Goal: Information Seeking & Learning: Learn about a topic

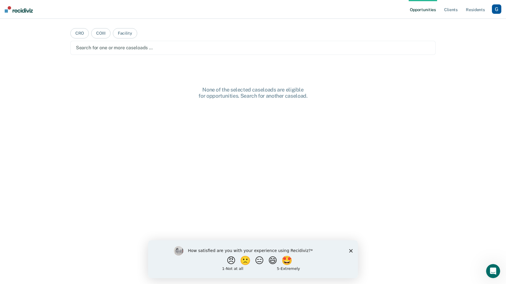
click at [498, 7] on div "button" at bounding box center [496, 8] width 9 height 9
click at [459, 23] on link "Profile" at bounding box center [472, 23] width 47 height 5
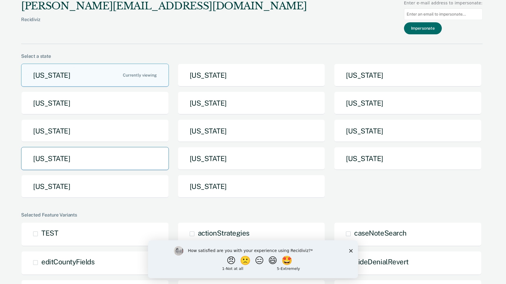
click at [127, 164] on button "[US_STATE]" at bounding box center [95, 158] width 148 height 23
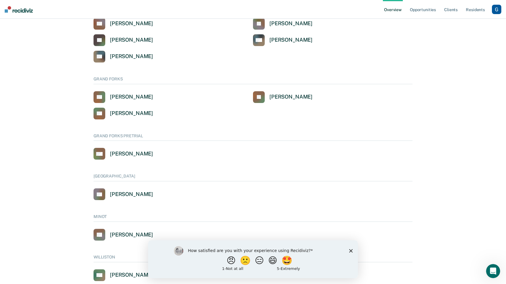
scroll to position [292, 0]
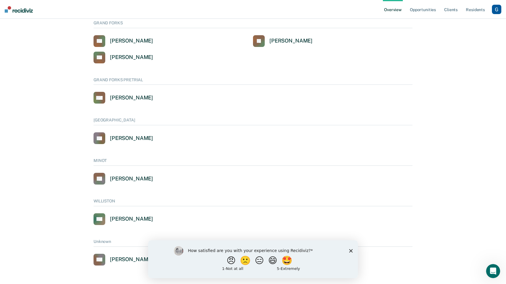
click at [497, 11] on div "button" at bounding box center [496, 9] width 9 height 9
click at [480, 38] on link "Go to System-Level Trends" at bounding box center [472, 37] width 50 height 5
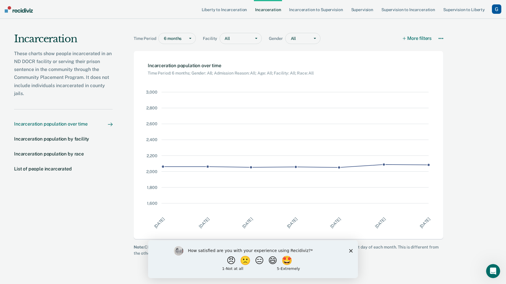
click at [350, 249] on icon "Close survey" at bounding box center [351, 251] width 4 height 4
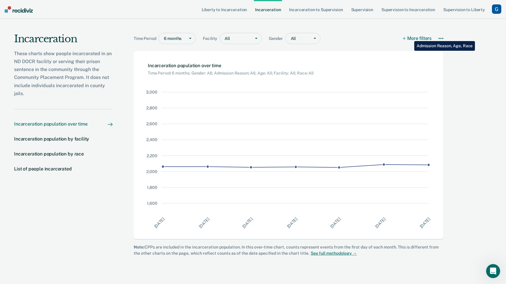
click at [410, 37] on button "More filters" at bounding box center [417, 38] width 29 height 11
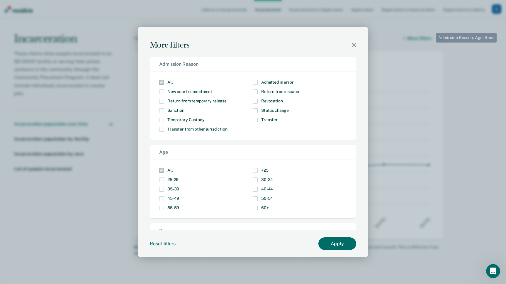
click at [351, 43] on div "More filters" at bounding box center [253, 38] width 230 height 23
click at [356, 45] on div "More filters" at bounding box center [253, 38] width 230 height 23
click at [352, 45] on icon "Modal" at bounding box center [354, 45] width 4 height 4
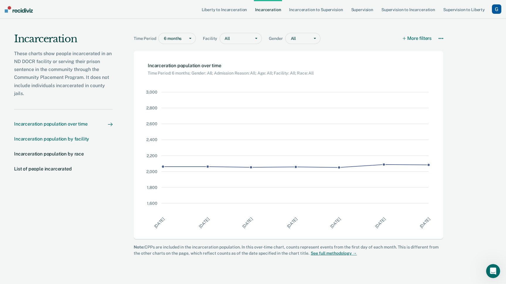
click at [70, 137] on div "Incarceration population by facility" at bounding box center [51, 139] width 75 height 6
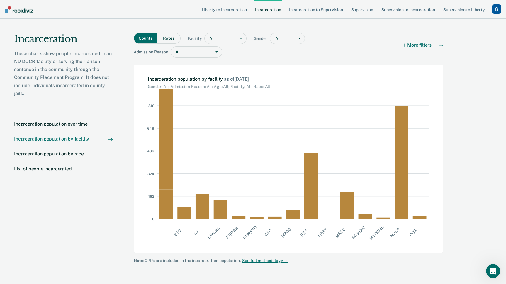
click at [167, 40] on button "Rates" at bounding box center [168, 38] width 23 height 11
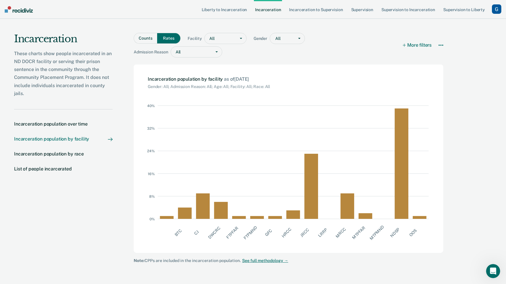
click at [149, 37] on button "Counts" at bounding box center [145, 38] width 23 height 11
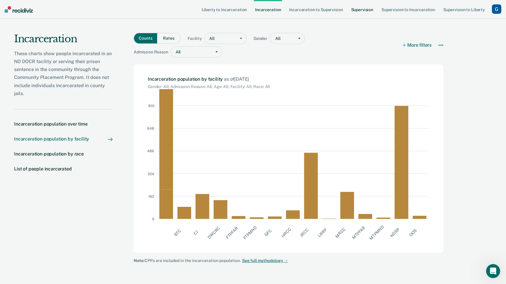
click at [361, 11] on link "Supervision" at bounding box center [362, 9] width 24 height 19
